Goal: Task Accomplishment & Management: Use online tool/utility

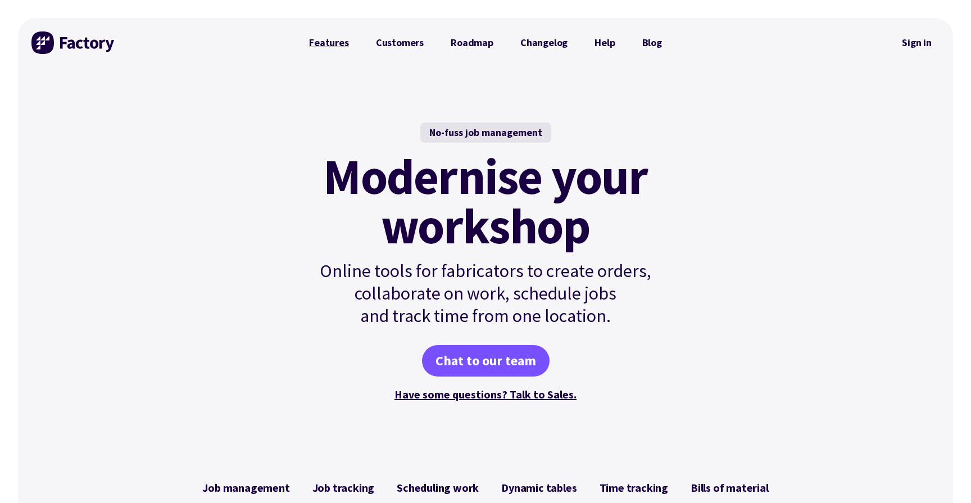
click at [303, 52] on link "Features" at bounding box center [329, 42] width 67 height 22
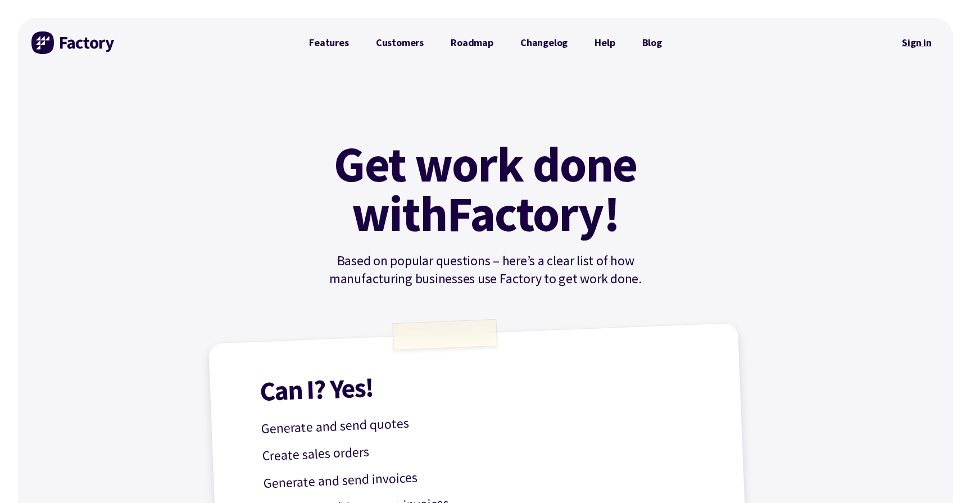
click at [910, 41] on link "Sign in" at bounding box center [917, 43] width 46 height 26
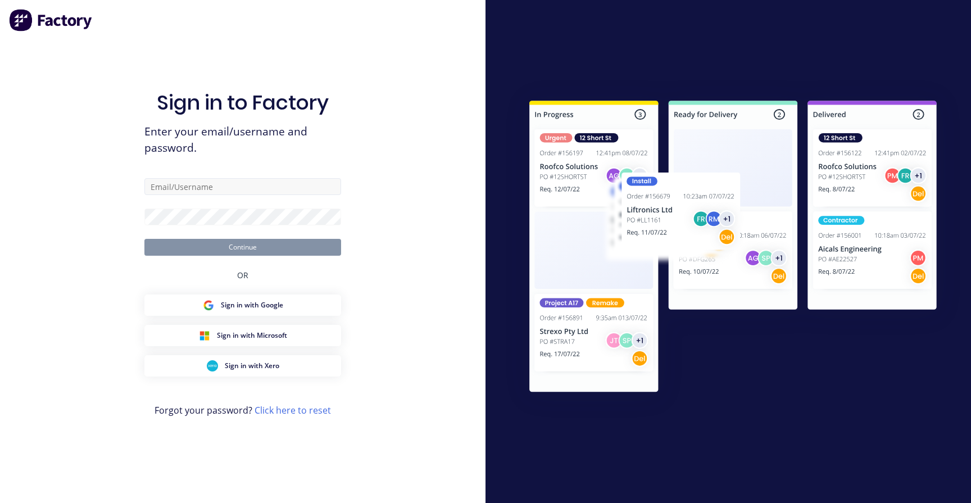
type input "[PERSON_NAME][EMAIL_ADDRESS][DOMAIN_NAME]"
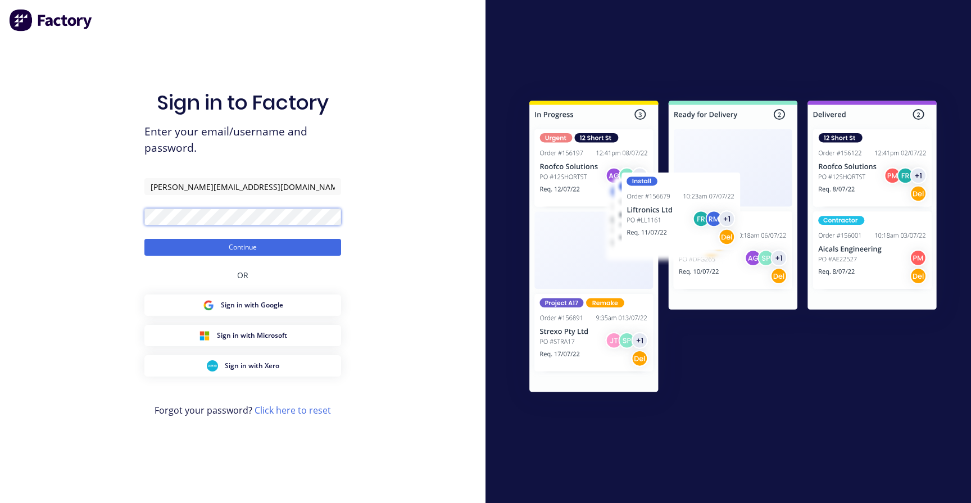
click at [144, 239] on button "Continue" at bounding box center [242, 247] width 197 height 17
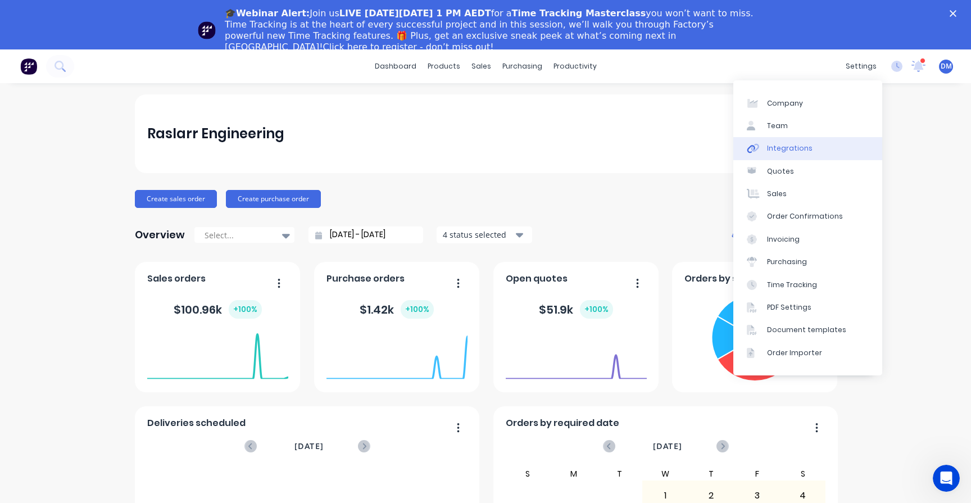
click at [783, 151] on div "Integrations" at bounding box center [790, 148] width 46 height 10
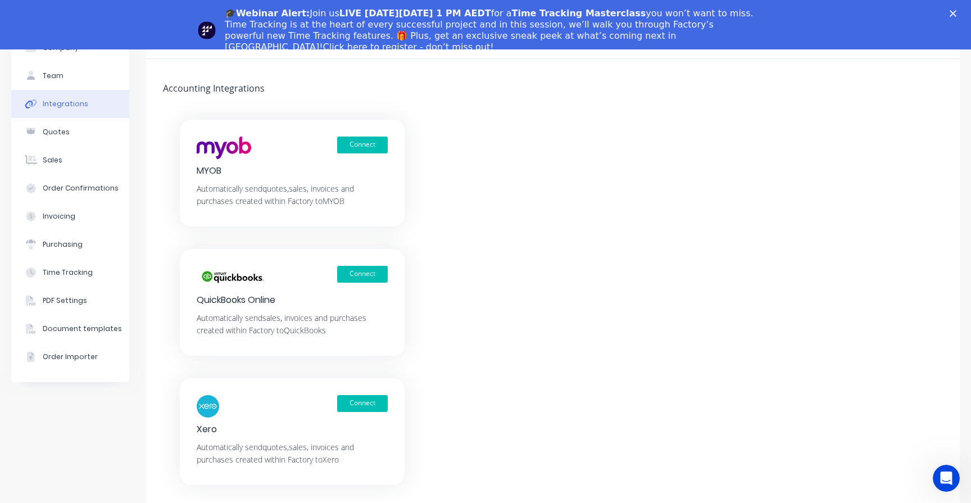
scroll to position [49, 0]
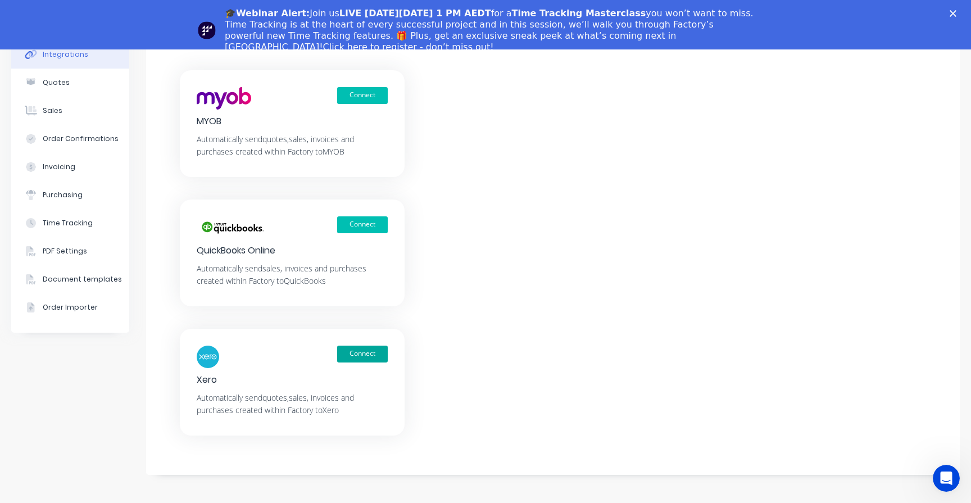
click at [366, 353] on button "Connect" at bounding box center [362, 354] width 51 height 17
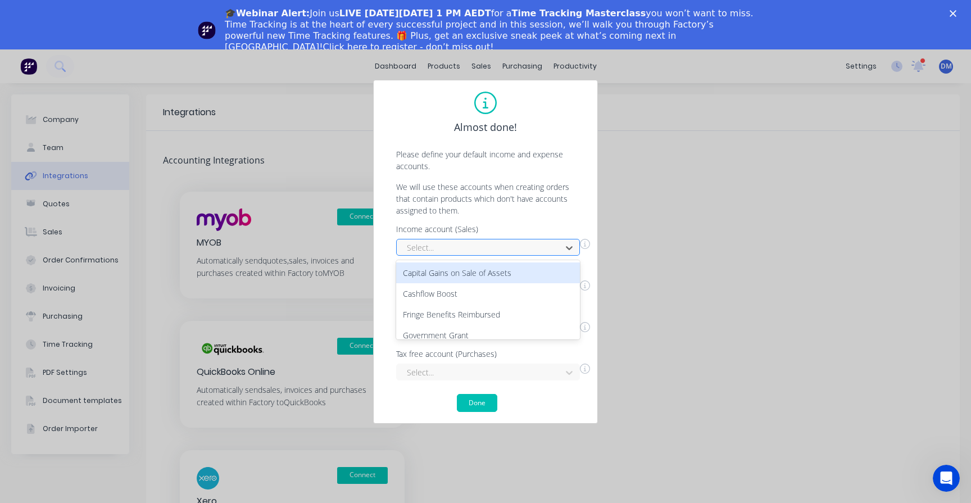
click at [533, 246] on div at bounding box center [481, 247] width 150 height 14
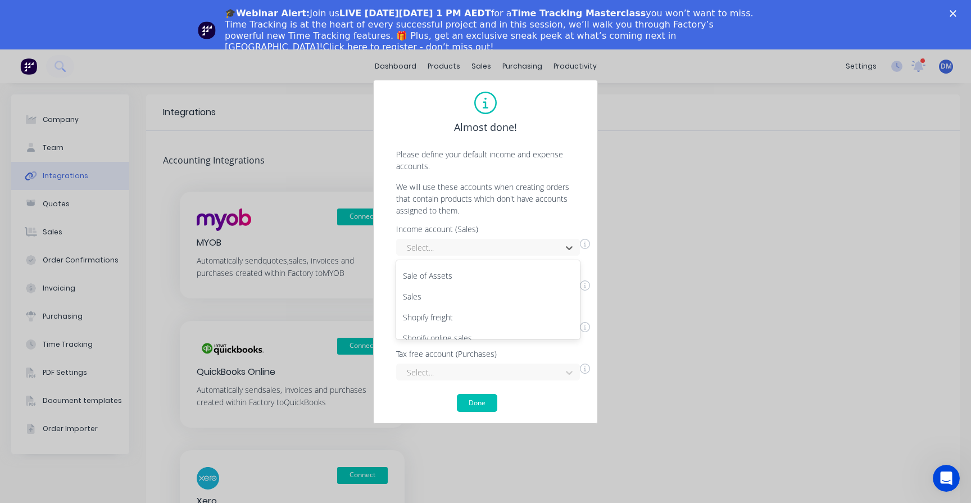
scroll to position [195, 0]
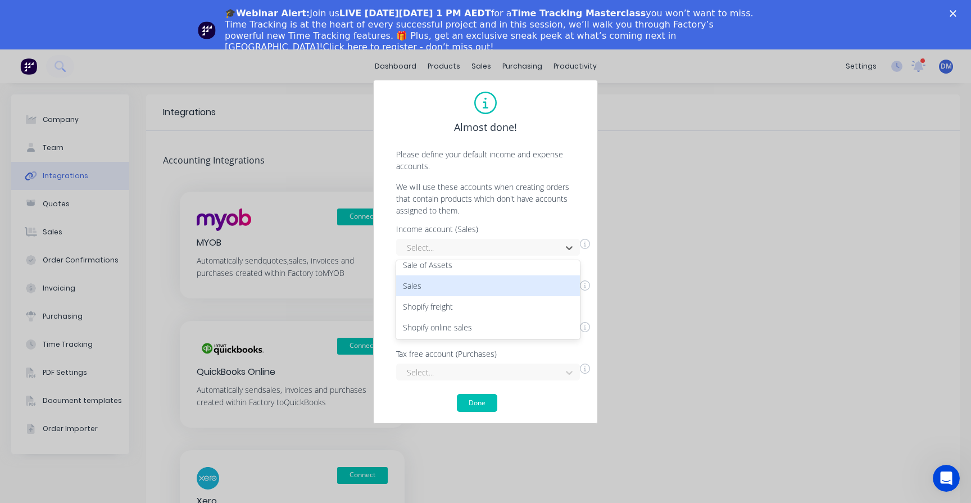
click at [490, 283] on div "Sales" at bounding box center [488, 285] width 184 height 21
click at [496, 287] on div at bounding box center [481, 289] width 150 height 14
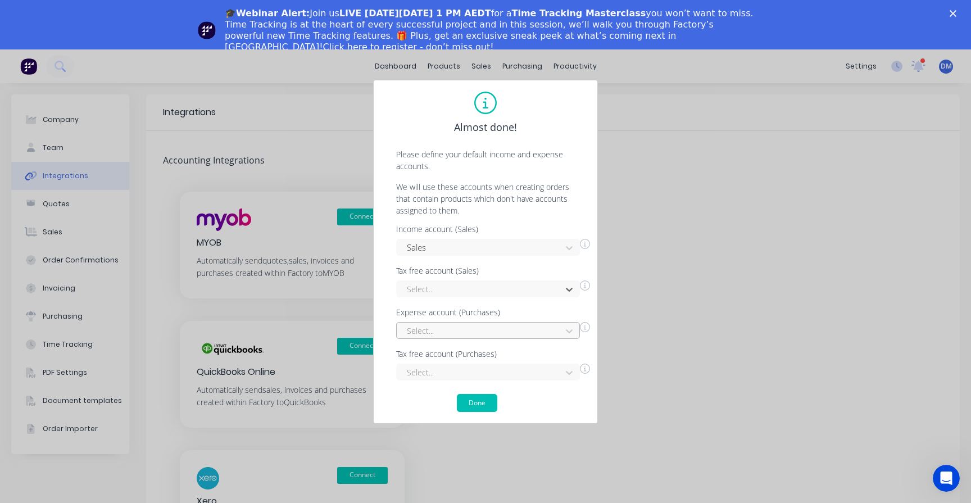
click at [489, 332] on div "Select..." at bounding box center [488, 330] width 184 height 17
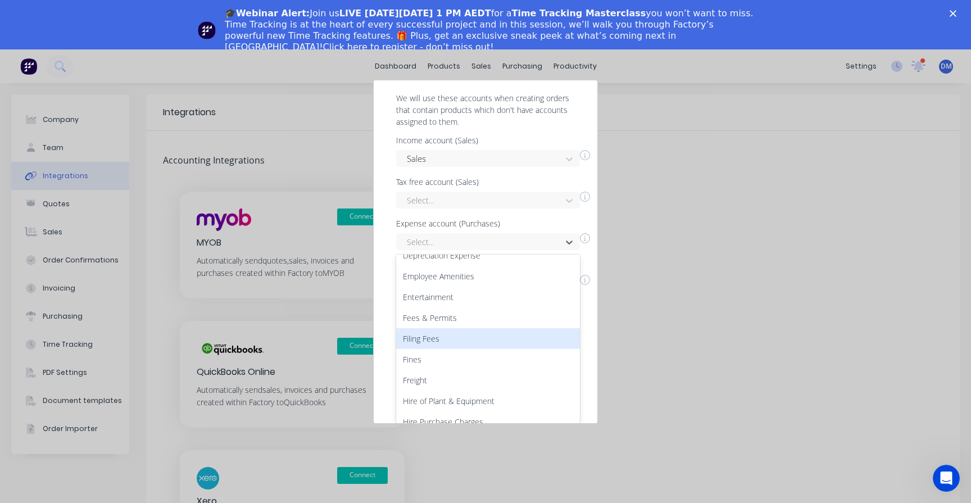
scroll to position [285, 0]
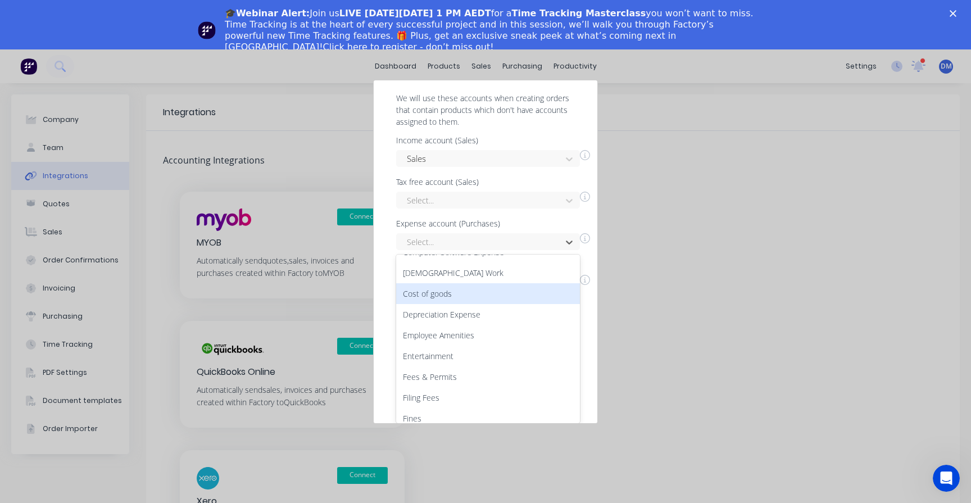
click at [460, 296] on div "Cost of goods" at bounding box center [488, 293] width 184 height 21
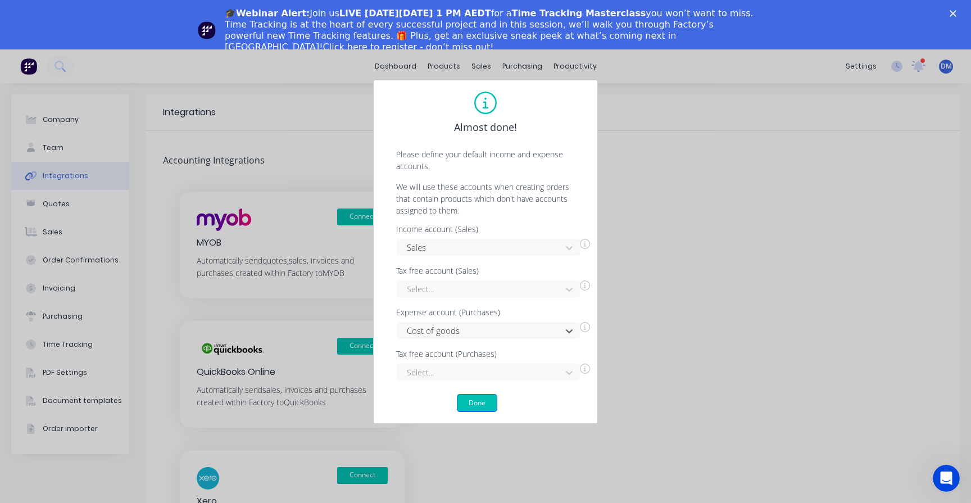
click at [477, 402] on button "Done" at bounding box center [477, 403] width 40 height 18
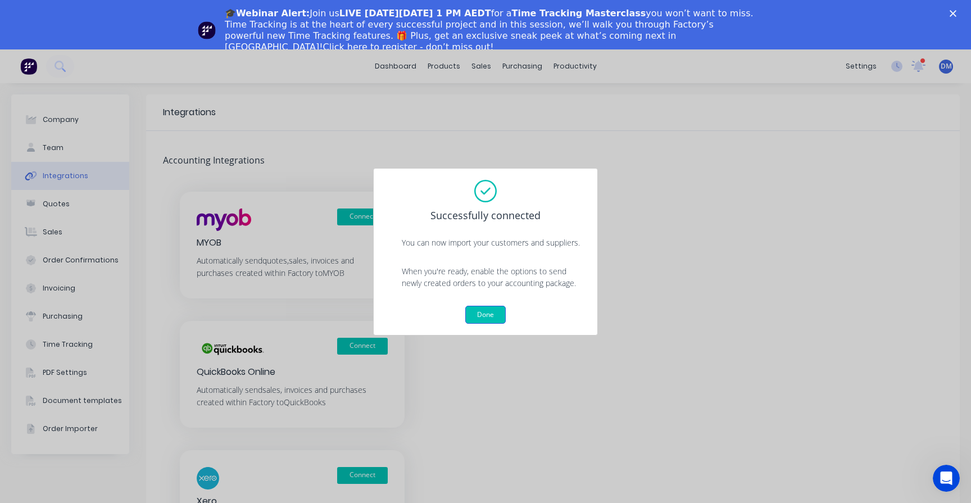
click at [484, 316] on button "Done" at bounding box center [485, 315] width 40 height 18
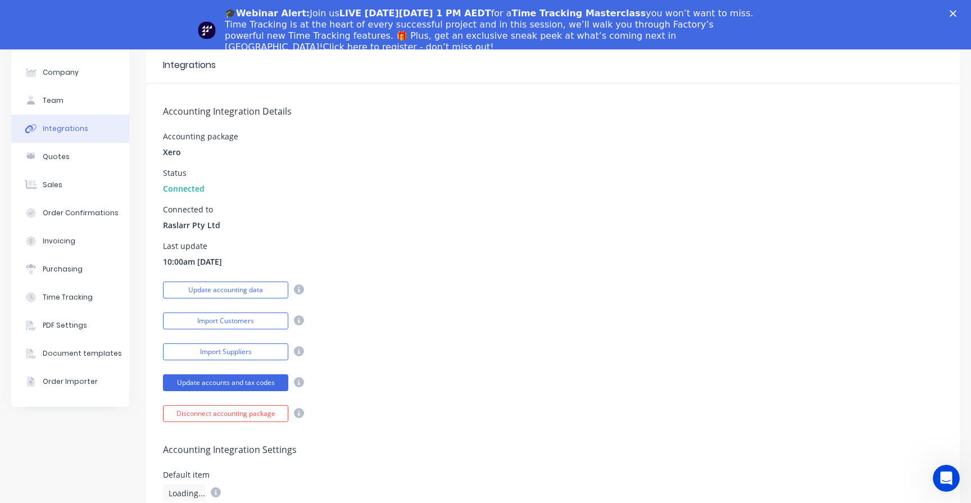
scroll to position [47, 0]
click at [191, 321] on button "Import Customers" at bounding box center [225, 321] width 125 height 17
